Goal: Information Seeking & Learning: Learn about a topic

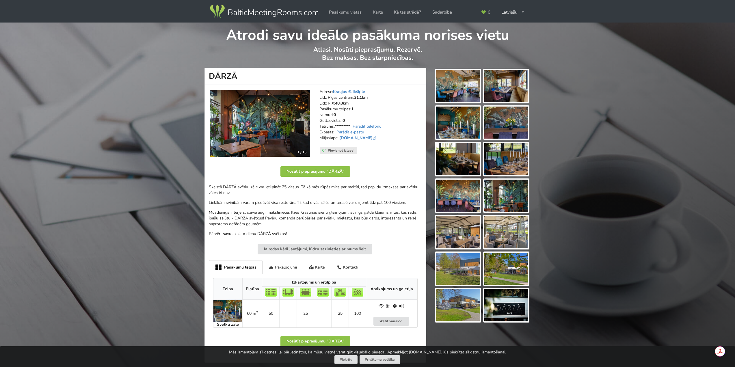
click at [258, 117] on img at bounding box center [260, 123] width 100 height 67
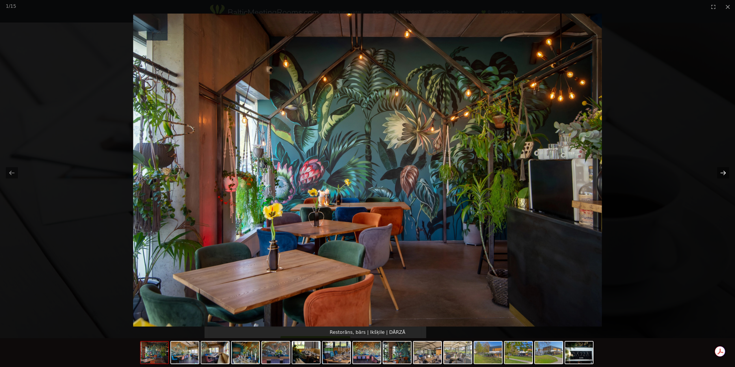
click at [724, 173] on button "Next slide" at bounding box center [723, 172] width 12 height 11
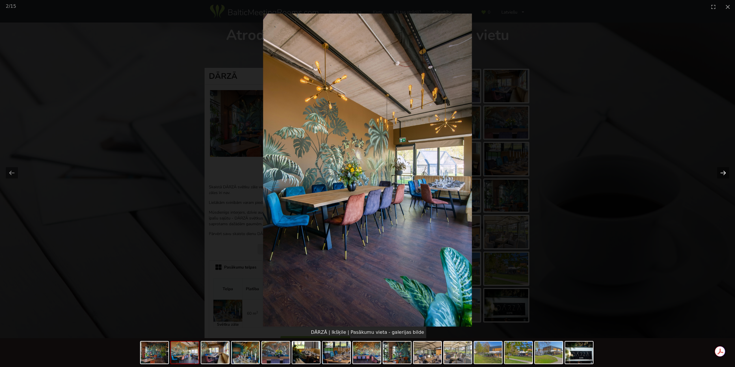
click at [724, 173] on button "Next slide" at bounding box center [723, 172] width 12 height 11
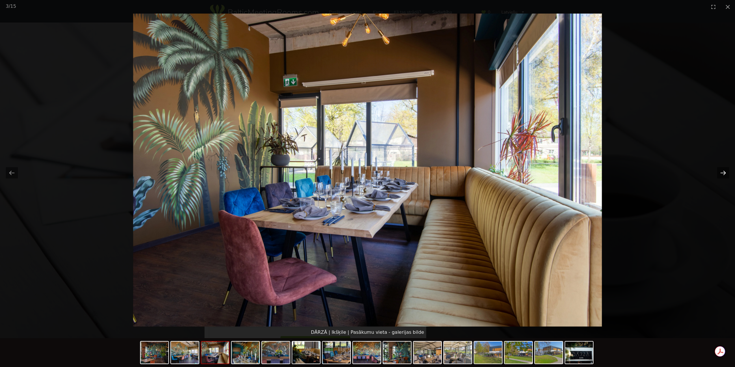
click at [724, 173] on button "Next slide" at bounding box center [723, 172] width 12 height 11
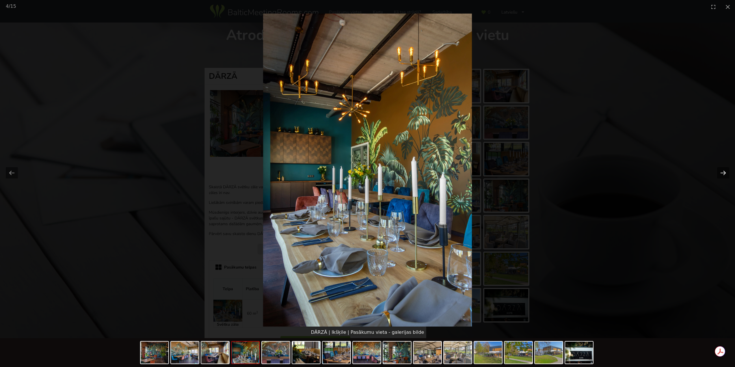
click at [724, 173] on button "Next slide" at bounding box center [723, 172] width 12 height 11
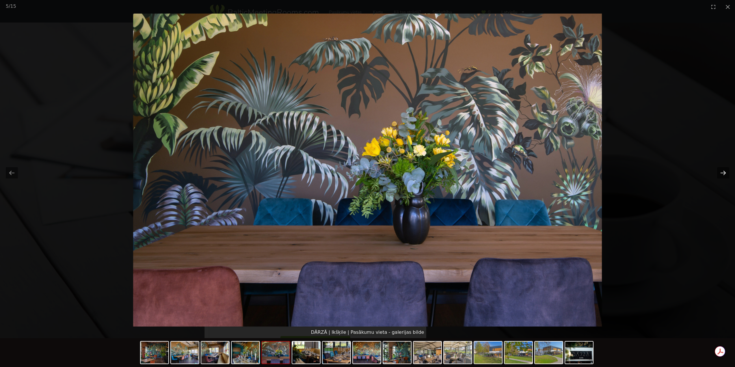
click at [724, 173] on button "Next slide" at bounding box center [723, 172] width 12 height 11
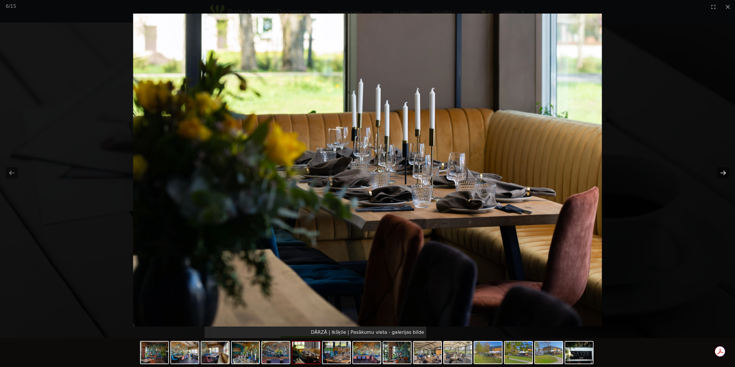
click at [724, 173] on button "Next slide" at bounding box center [723, 172] width 12 height 11
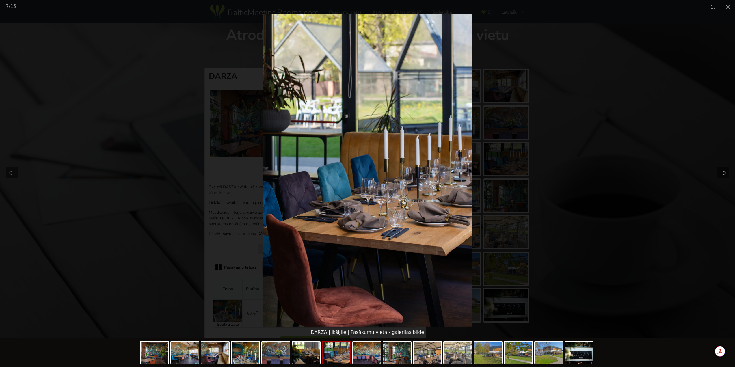
click at [724, 173] on button "Next slide" at bounding box center [723, 172] width 12 height 11
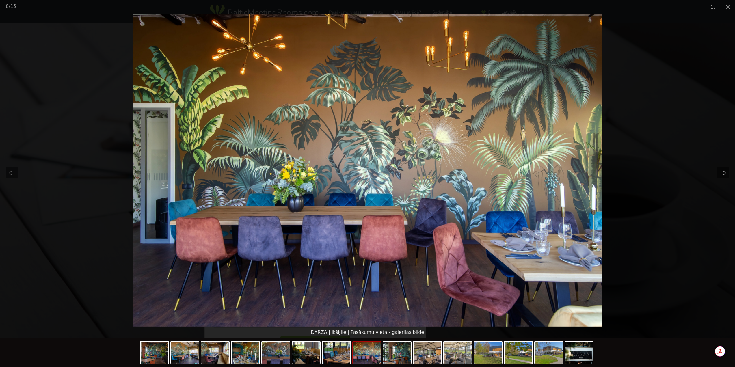
click at [724, 173] on button "Next slide" at bounding box center [723, 172] width 12 height 11
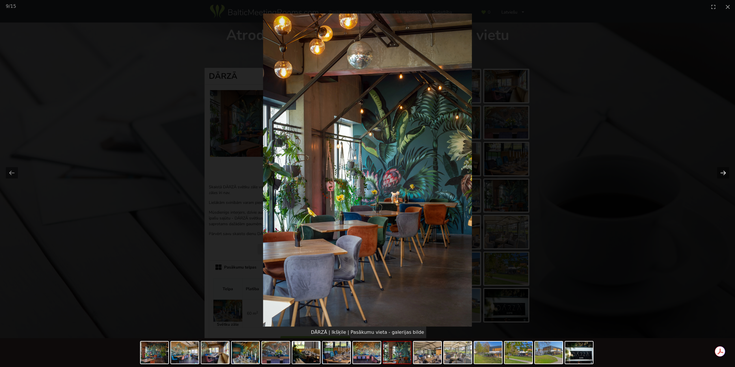
click at [724, 173] on button "Next slide" at bounding box center [723, 172] width 12 height 11
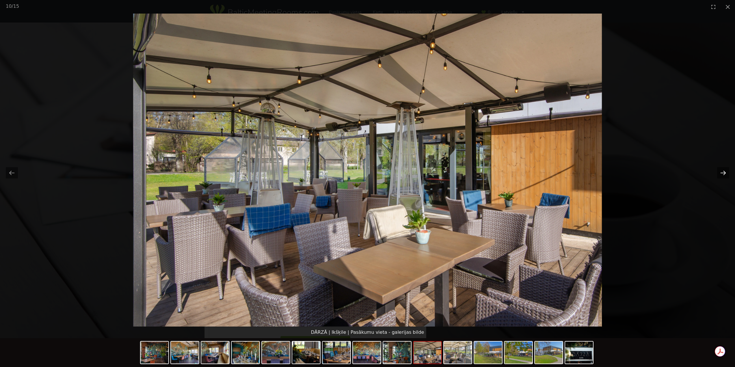
click at [724, 173] on button "Next slide" at bounding box center [723, 172] width 12 height 11
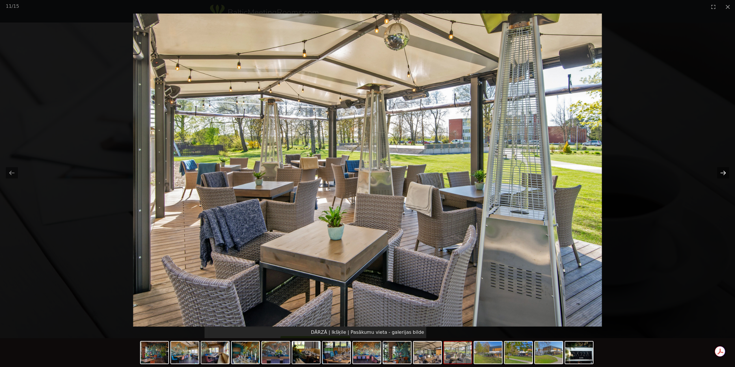
click at [724, 173] on button "Next slide" at bounding box center [723, 172] width 12 height 11
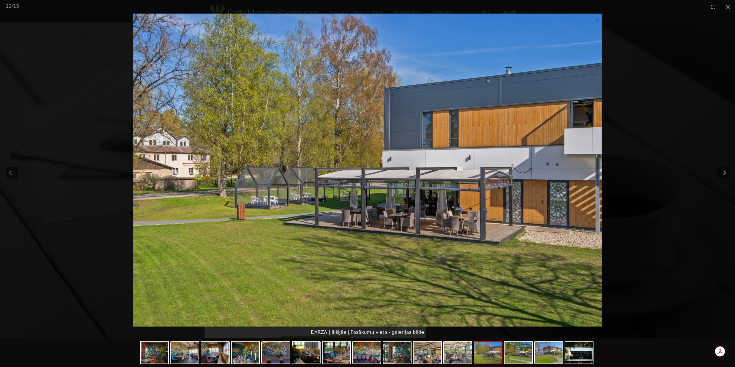
click at [724, 173] on button "Next slide" at bounding box center [723, 172] width 12 height 11
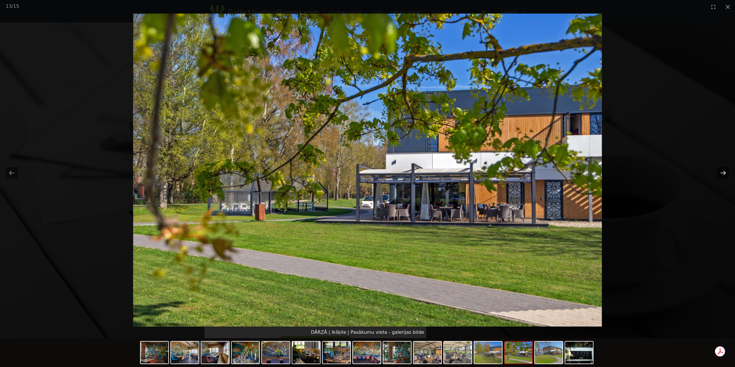
click at [724, 173] on button "Next slide" at bounding box center [723, 172] width 12 height 11
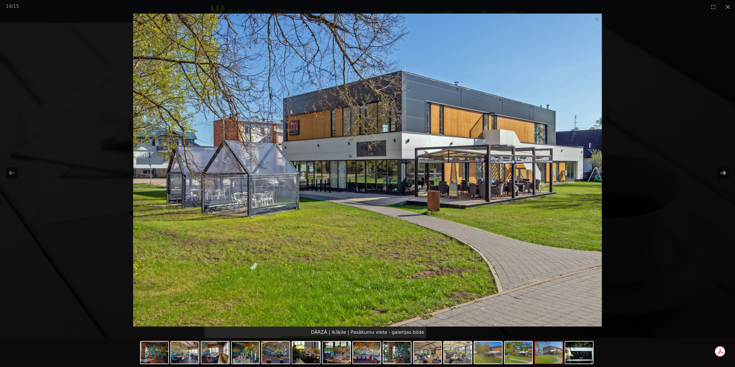
click at [726, 172] on button "Next slide" at bounding box center [723, 172] width 12 height 11
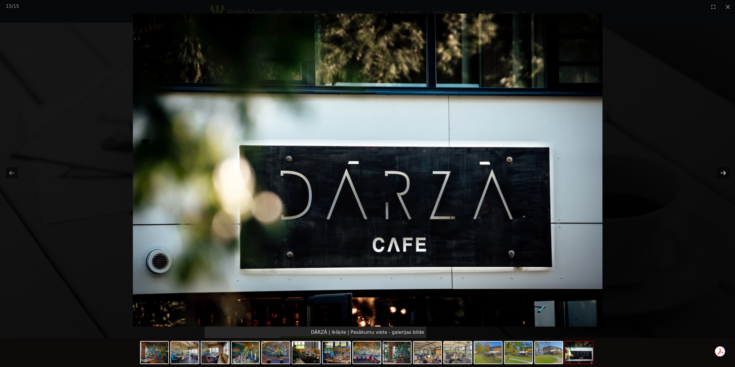
click at [724, 169] on button "Next slide" at bounding box center [723, 172] width 12 height 11
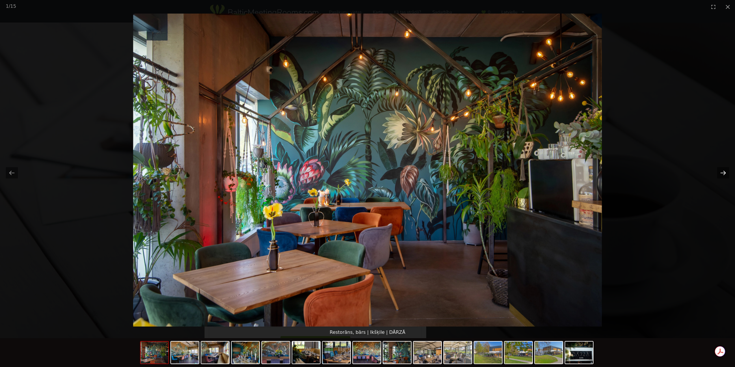
click at [723, 170] on button "Next slide" at bounding box center [723, 172] width 12 height 11
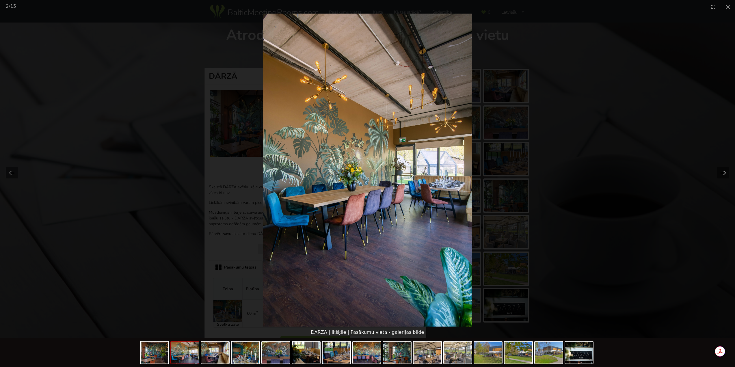
click at [723, 170] on button "Next slide" at bounding box center [723, 172] width 12 height 11
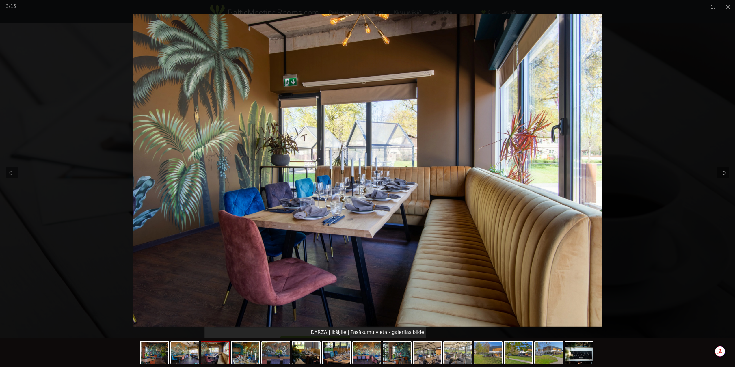
click at [723, 170] on button "Next slide" at bounding box center [723, 172] width 12 height 11
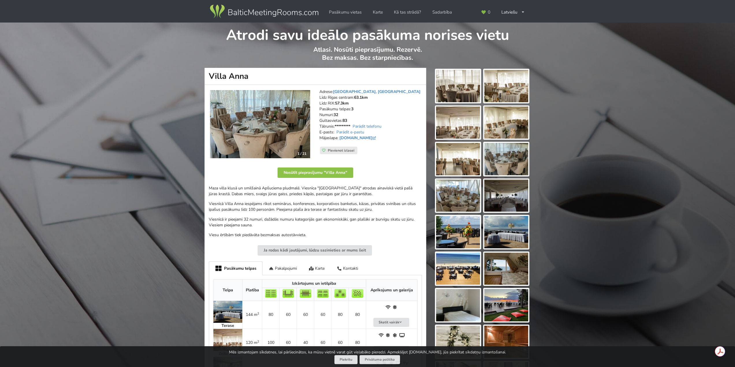
click at [277, 127] on img at bounding box center [260, 124] width 100 height 68
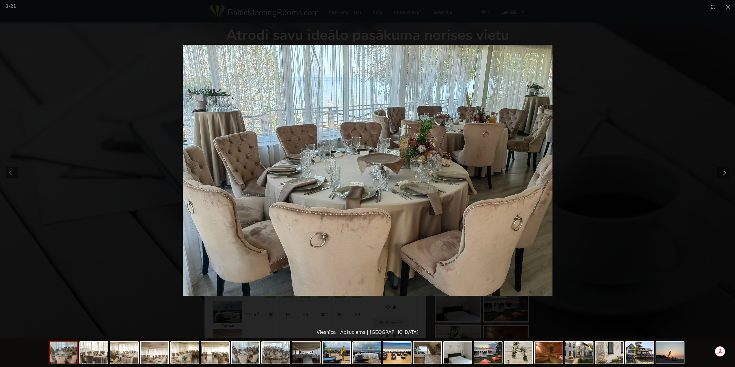
click at [723, 171] on button "Next slide" at bounding box center [723, 172] width 12 height 11
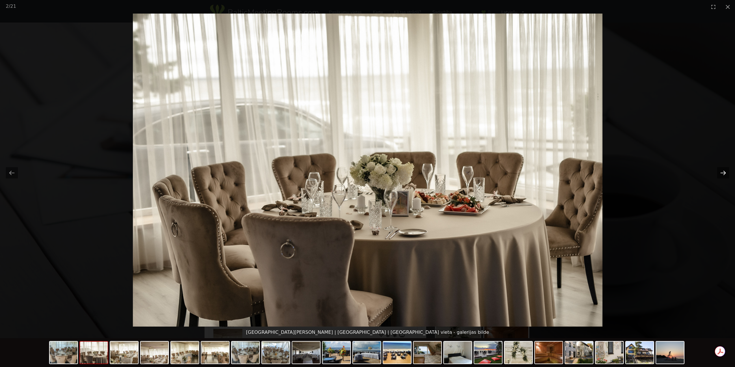
click at [723, 171] on button "Next slide" at bounding box center [723, 172] width 12 height 11
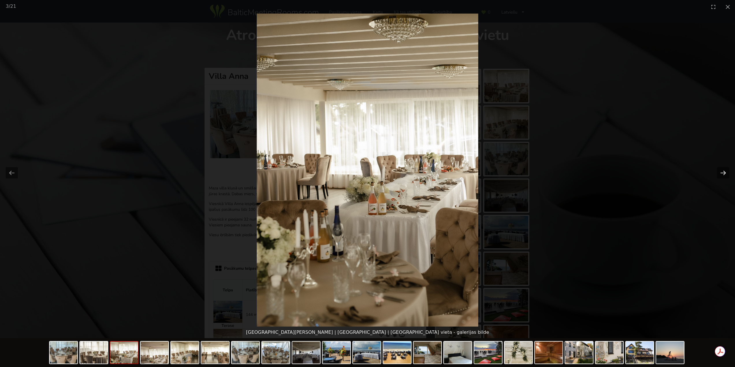
click at [723, 171] on button "Next slide" at bounding box center [723, 172] width 12 height 11
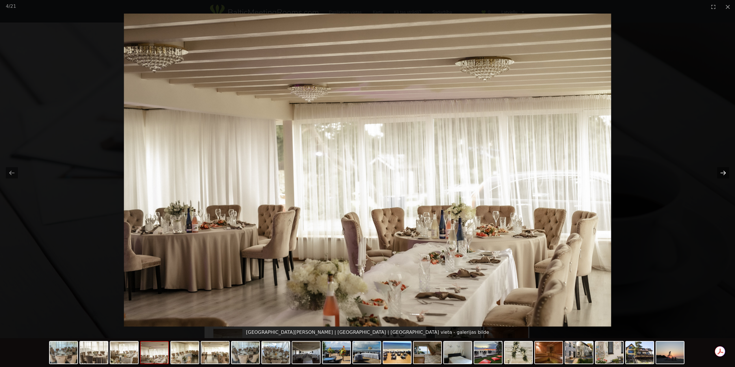
click at [723, 171] on button "Next slide" at bounding box center [723, 172] width 12 height 11
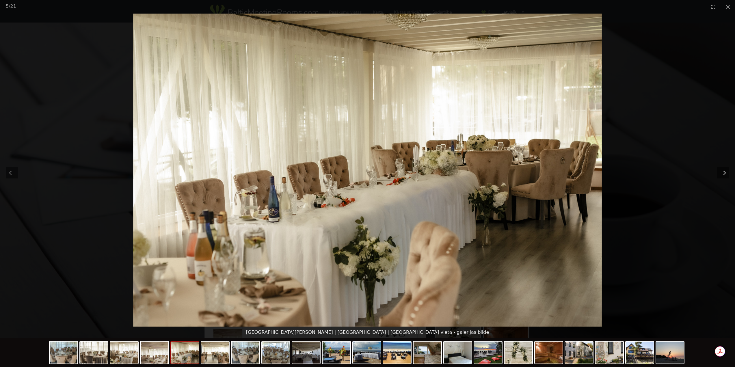
click at [723, 171] on button "Next slide" at bounding box center [723, 172] width 12 height 11
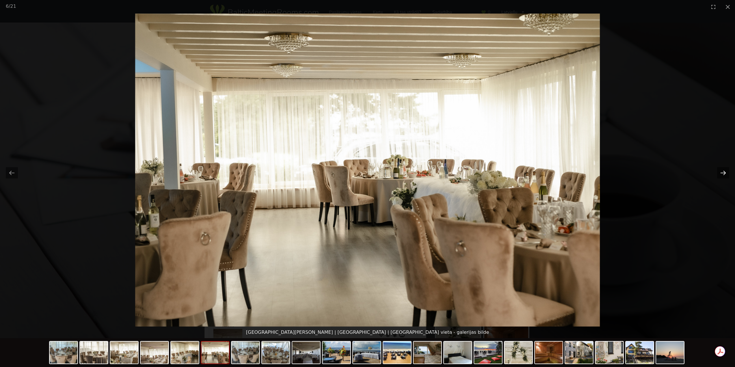
click at [723, 171] on button "Next slide" at bounding box center [723, 172] width 12 height 11
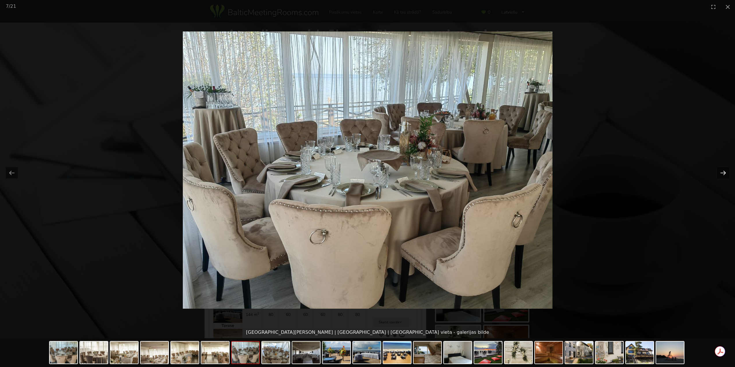
click at [723, 171] on button "Next slide" at bounding box center [723, 172] width 12 height 11
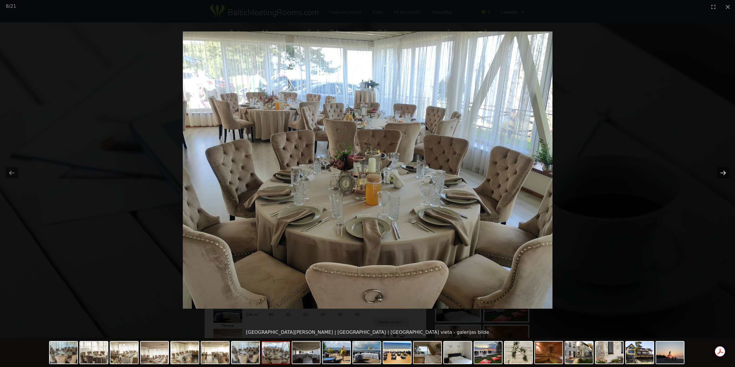
click at [723, 171] on button "Next slide" at bounding box center [723, 172] width 12 height 11
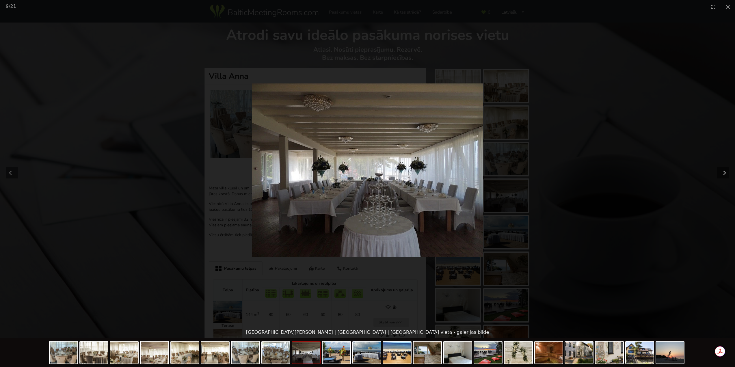
click at [723, 171] on button "Next slide" at bounding box center [723, 172] width 12 height 11
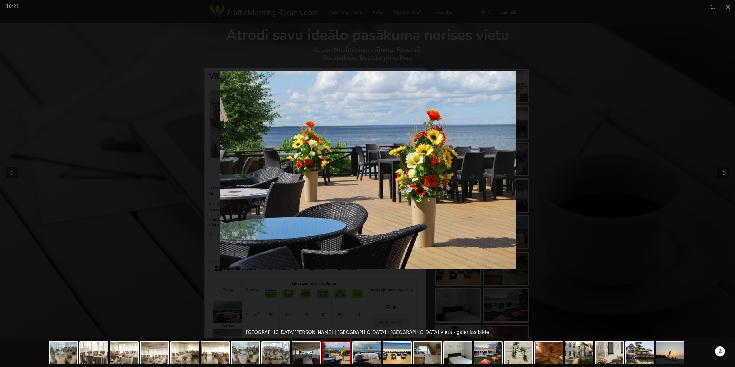
click at [723, 171] on button "Next slide" at bounding box center [723, 172] width 12 height 11
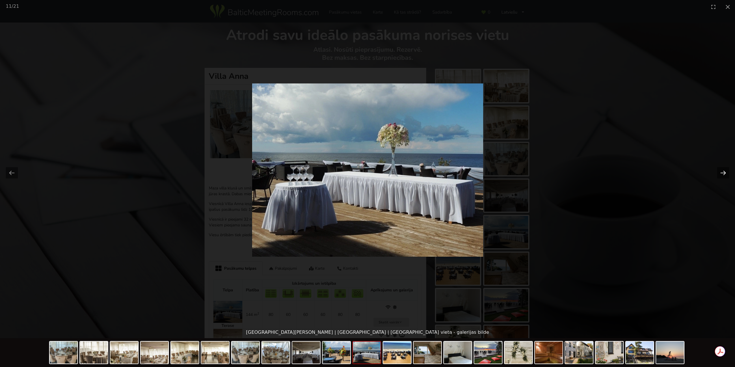
click at [723, 171] on button "Next slide" at bounding box center [723, 172] width 12 height 11
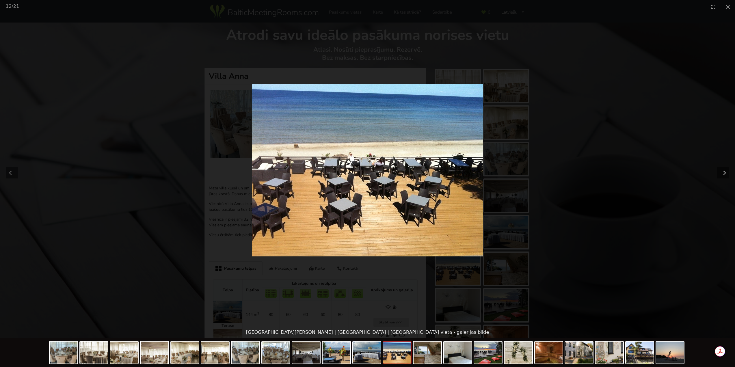
click at [723, 171] on button "Next slide" at bounding box center [723, 172] width 12 height 11
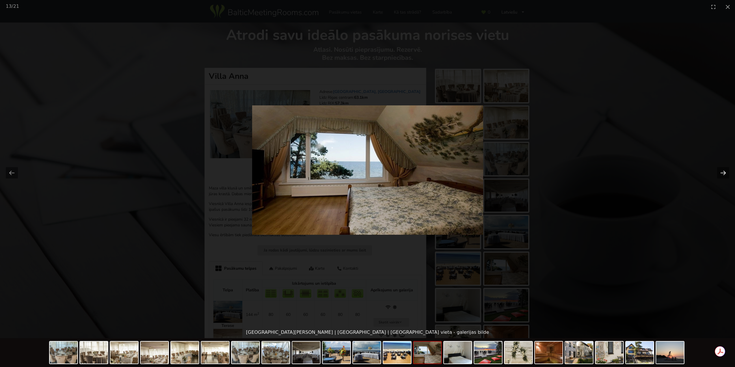
click at [723, 171] on button "Next slide" at bounding box center [723, 172] width 12 height 11
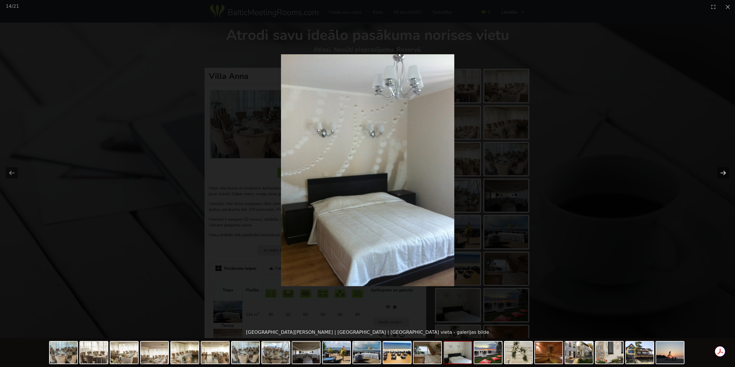
click at [723, 171] on button "Next slide" at bounding box center [723, 172] width 12 height 11
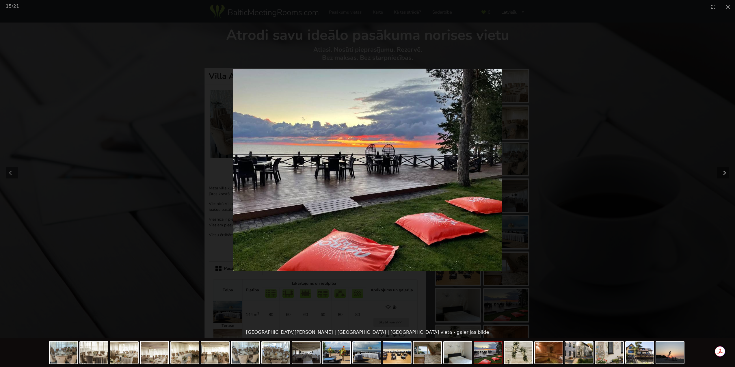
click at [723, 171] on button "Next slide" at bounding box center [723, 172] width 12 height 11
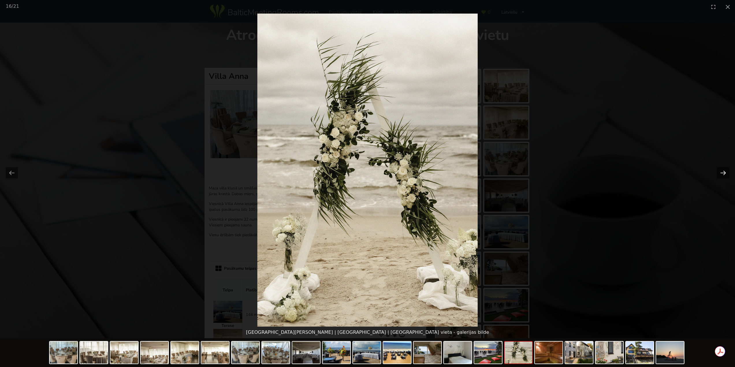
click at [723, 171] on button "Next slide" at bounding box center [723, 172] width 12 height 11
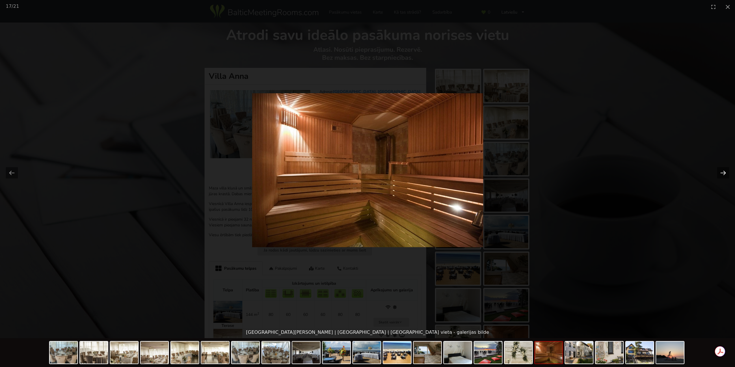
click at [723, 171] on button "Next slide" at bounding box center [723, 172] width 12 height 11
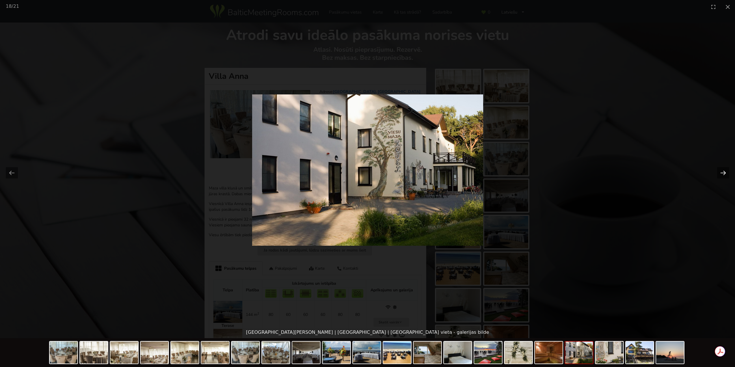
click at [723, 171] on button "Next slide" at bounding box center [723, 172] width 12 height 11
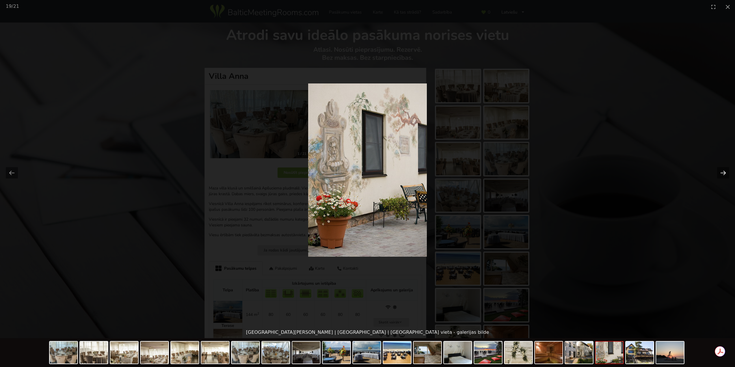
click at [723, 171] on button "Next slide" at bounding box center [723, 172] width 12 height 11
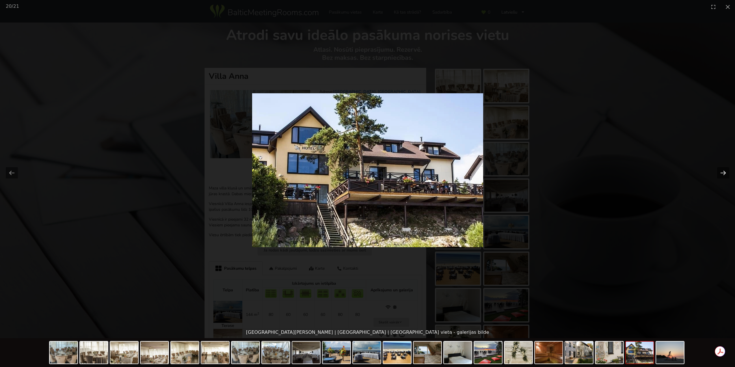
click at [723, 171] on button "Next slide" at bounding box center [723, 172] width 12 height 11
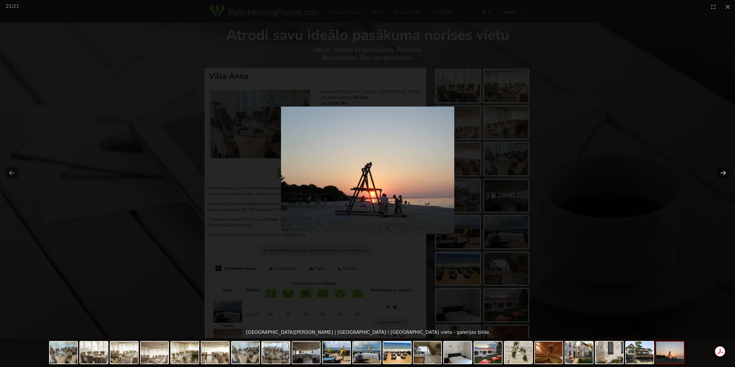
click at [723, 171] on button "Next slide" at bounding box center [723, 172] width 12 height 11
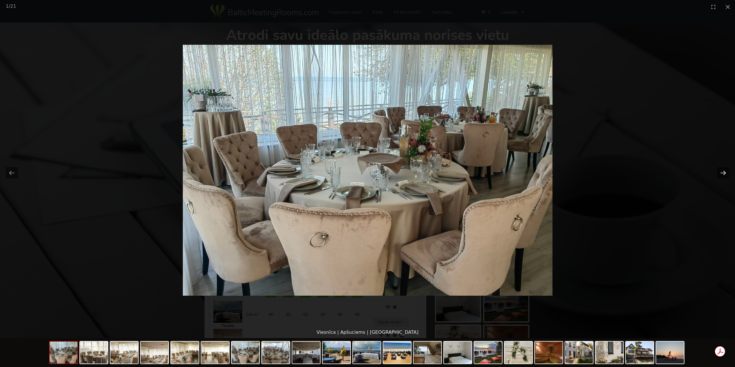
click at [726, 172] on button "Next slide" at bounding box center [723, 172] width 12 height 11
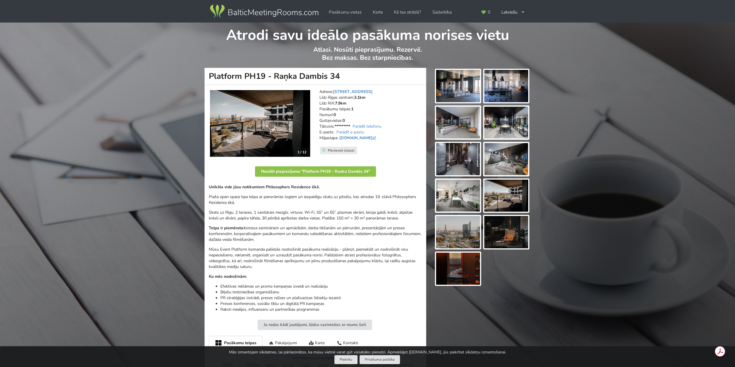
click at [282, 133] on img at bounding box center [260, 123] width 100 height 67
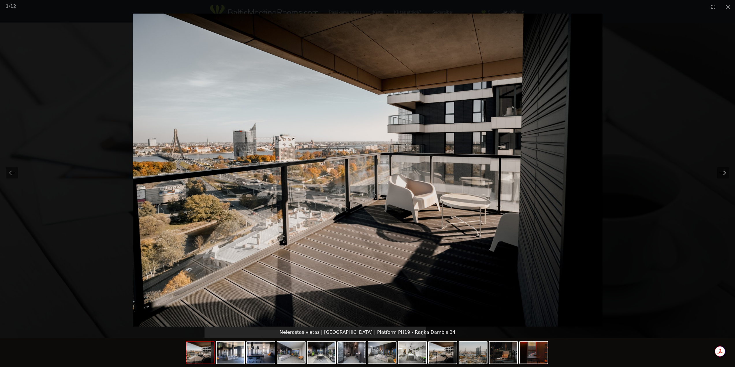
click at [724, 173] on button "Next slide" at bounding box center [723, 172] width 12 height 11
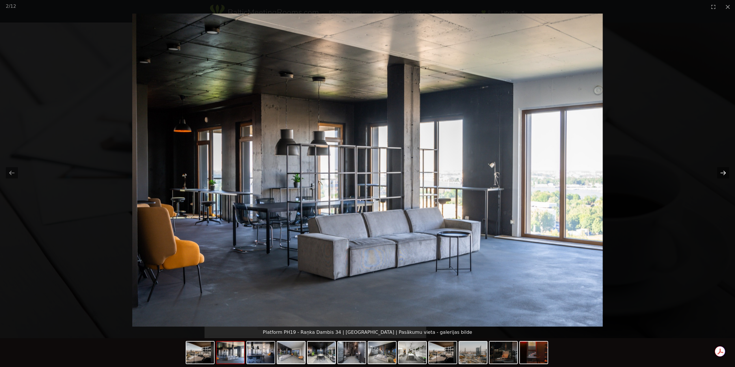
click at [724, 173] on button "Next slide" at bounding box center [723, 172] width 12 height 11
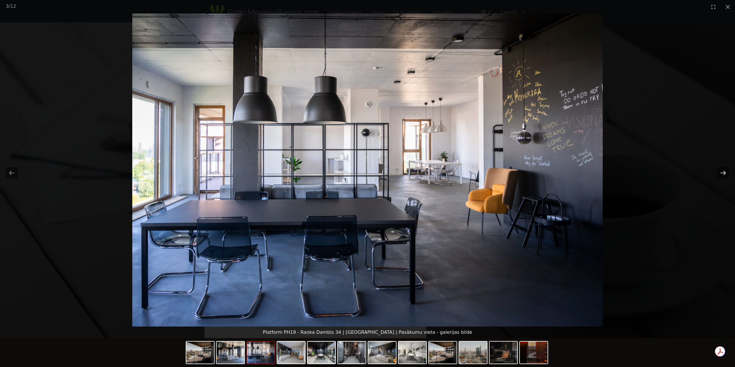
click at [724, 173] on button "Next slide" at bounding box center [723, 172] width 12 height 11
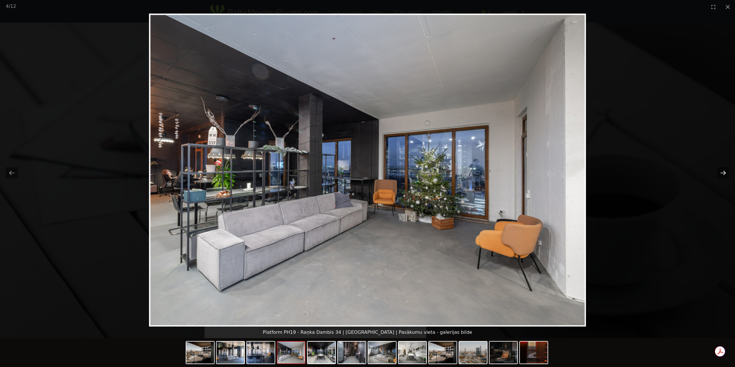
click at [724, 173] on button "Next slide" at bounding box center [723, 172] width 12 height 11
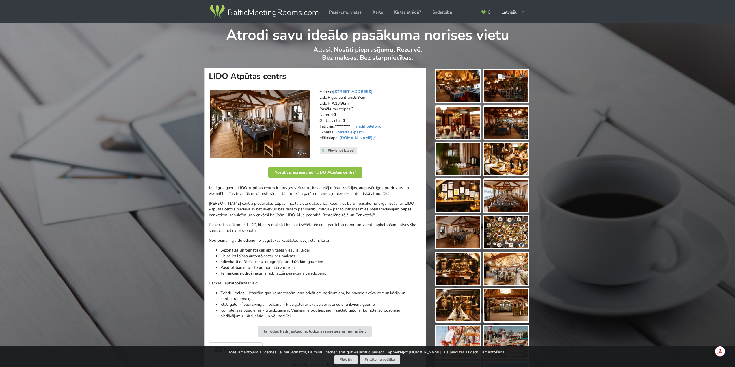
click at [290, 130] on img at bounding box center [260, 124] width 100 height 68
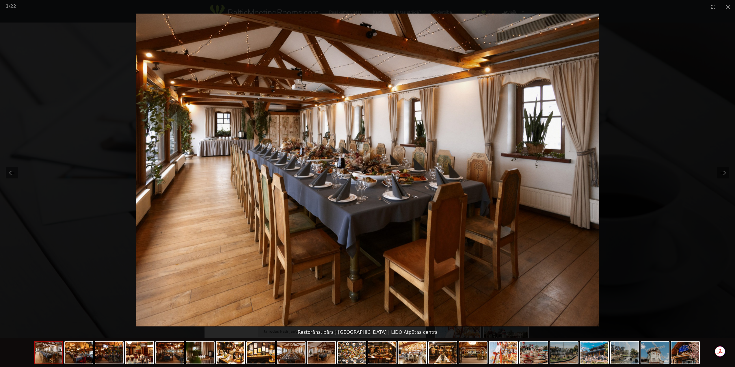
click at [723, 179] on picture at bounding box center [367, 170] width 735 height 313
